Goal: Information Seeking & Learning: Learn about a topic

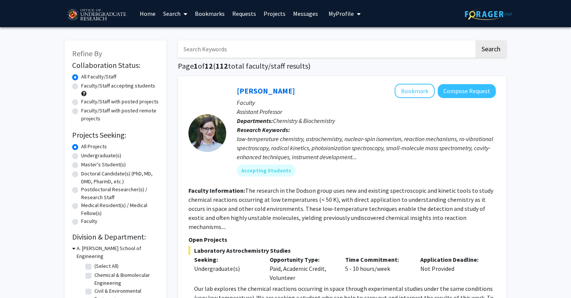
click at [80, 160] on div "Undergraduate(s)" at bounding box center [115, 156] width 87 height 9
click at [72, 157] on div "Refine By Collaboration Status: Collaboration Status All Faculty/Staff Collabor…" at bounding box center [116, 259] width 102 height 438
click at [81, 158] on label "Undergraduate(s)" at bounding box center [101, 156] width 40 height 8
click at [81, 157] on input "Undergraduate(s)" at bounding box center [83, 154] width 5 height 5
radio input "true"
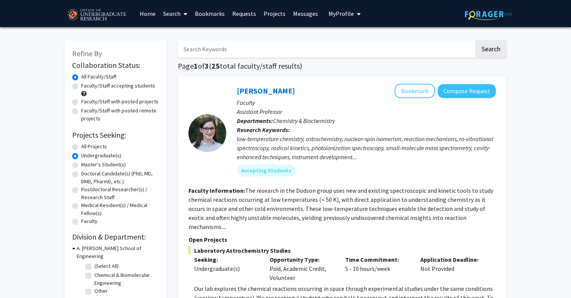
click at [84, 87] on label "Faculty/Staff accepting students" at bounding box center [118, 86] width 74 height 8
click at [84, 87] on input "Faculty/Staff accepting students" at bounding box center [83, 84] width 5 height 5
radio input "true"
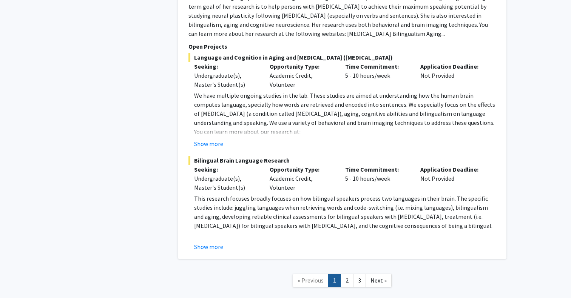
scroll to position [3535, 0]
click at [342, 274] on link "2" at bounding box center [347, 280] width 13 height 13
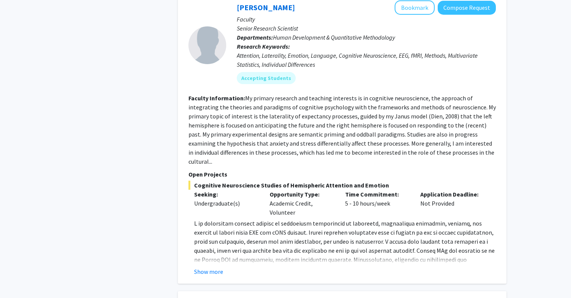
scroll to position [889, 0]
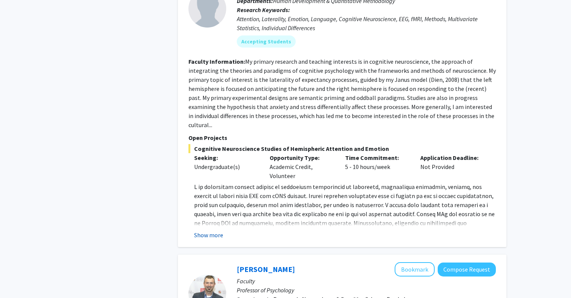
click at [199, 231] on button "Show more" at bounding box center [208, 235] width 29 height 9
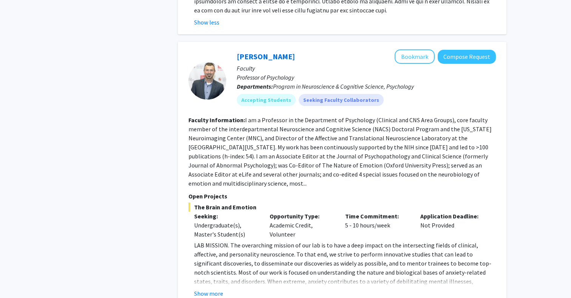
scroll to position [1149, 0]
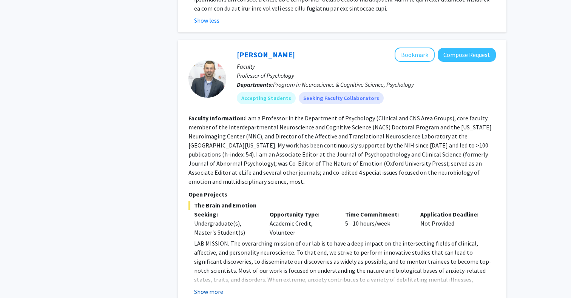
click at [207, 287] on button "Show more" at bounding box center [208, 291] width 29 height 9
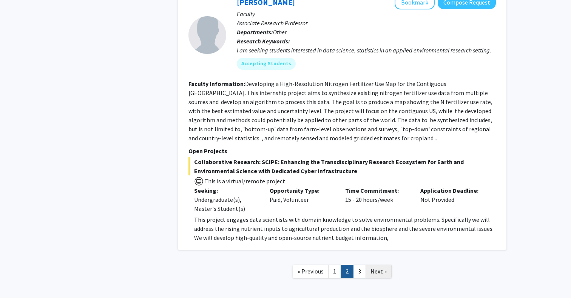
scroll to position [2775, 0]
click at [360, 265] on link "3" at bounding box center [359, 271] width 13 height 13
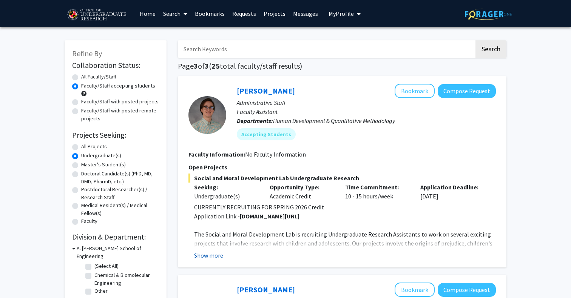
click at [217, 259] on button "Show more" at bounding box center [208, 255] width 29 height 9
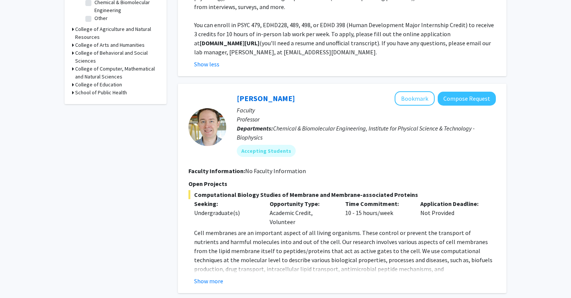
scroll to position [274, 0]
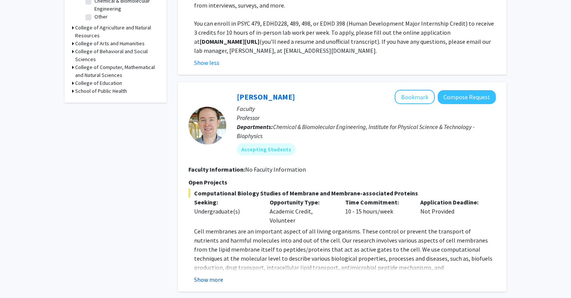
click at [210, 284] on button "Show more" at bounding box center [208, 279] width 29 height 9
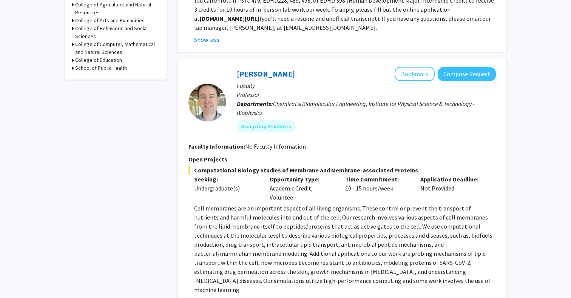
scroll to position [299, 0]
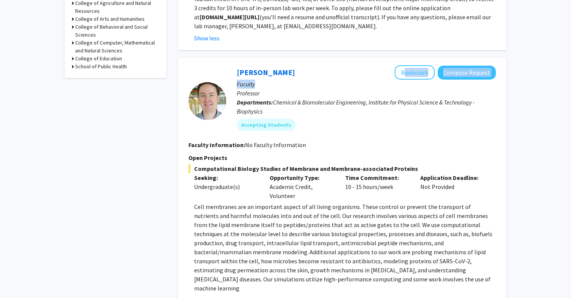
drag, startPoint x: 304, startPoint y: 81, endPoint x: 233, endPoint y: 73, distance: 71.4
click at [233, 73] on div "[PERSON_NAME] Bookmark Compose Request Faculty Professor Departments: Chemical …" at bounding box center [361, 100] width 270 height 71
click at [327, 92] on p "Professor" at bounding box center [366, 93] width 259 height 9
drag, startPoint x: 229, startPoint y: 72, endPoint x: 237, endPoint y: 73, distance: 8.0
click at [237, 73] on div "[PERSON_NAME] Bookmark Compose Request Faculty Professor Departments: Chemical …" at bounding box center [361, 100] width 270 height 71
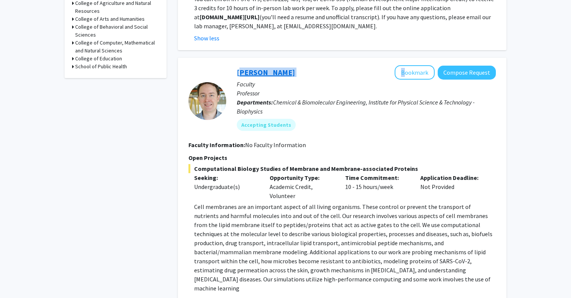
copy div "[PERSON_NAME]"
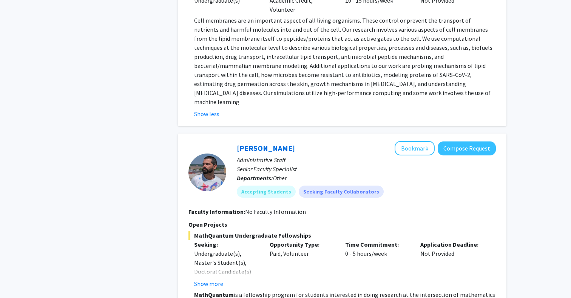
scroll to position [535, 0]
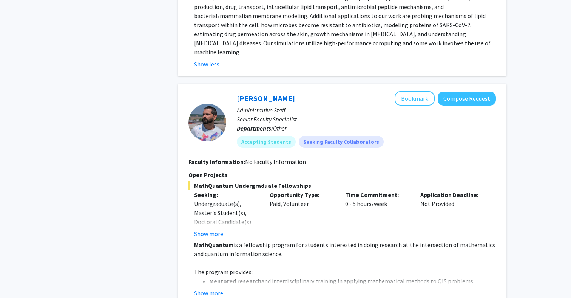
click at [545, 118] on div "Refine By Collaboration Status: Collaboration Status All Faculty/Staff Collabor…" at bounding box center [285, 148] width 571 height 1313
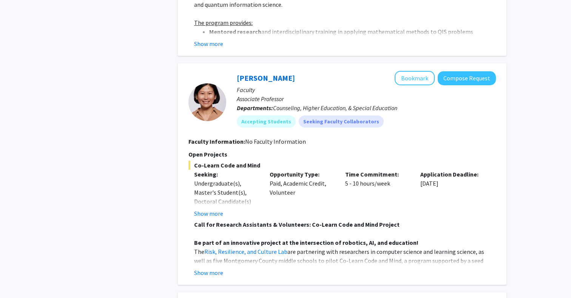
scroll to position [786, 0]
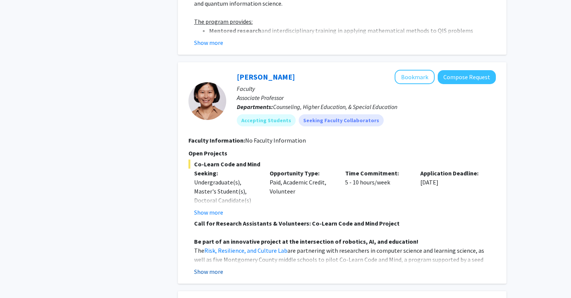
click at [214, 267] on button "Show more" at bounding box center [208, 271] width 29 height 9
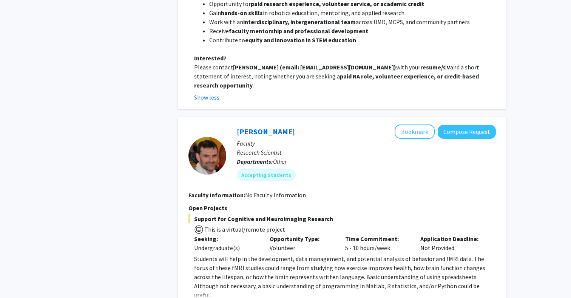
scroll to position [1300, 0]
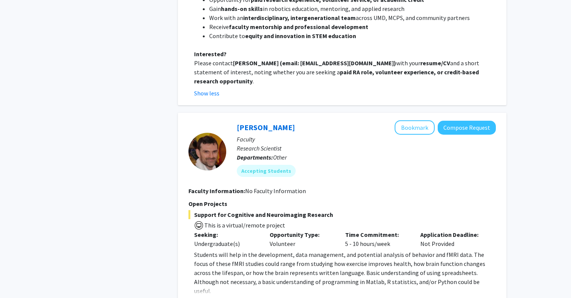
click at [213, 298] on button "Show more" at bounding box center [208, 303] width 29 height 9
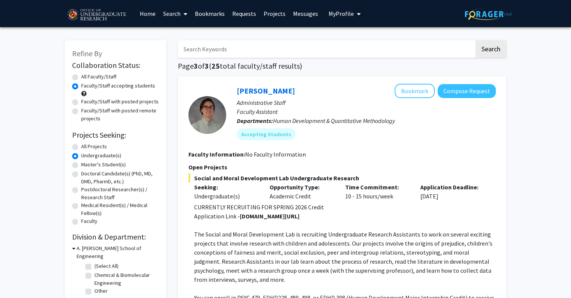
scroll to position [0, 0]
